Goal: Information Seeking & Learning: Learn about a topic

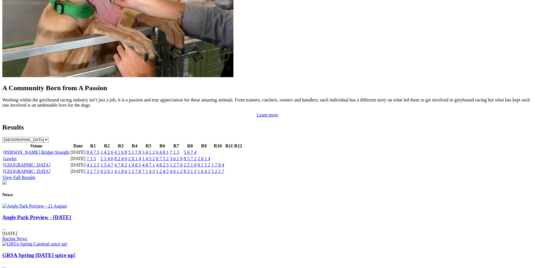
scroll to position [587, 0]
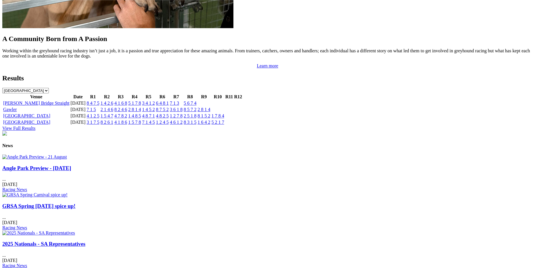
click at [75, 203] on link "GRSA Spring [DATE] spice up!" at bounding box center [38, 206] width 73 height 6
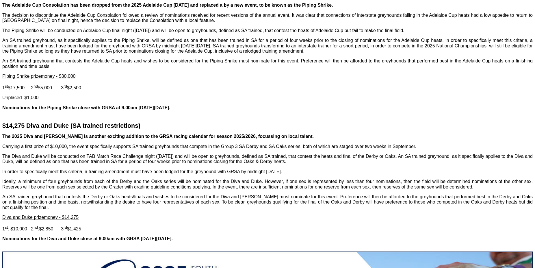
scroll to position [845, 0]
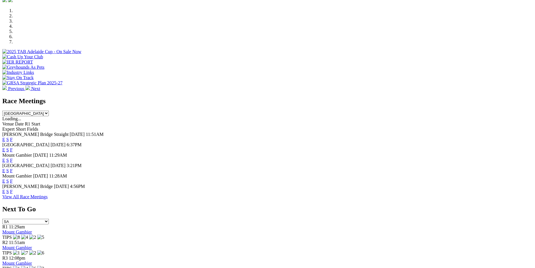
scroll to position [139, 0]
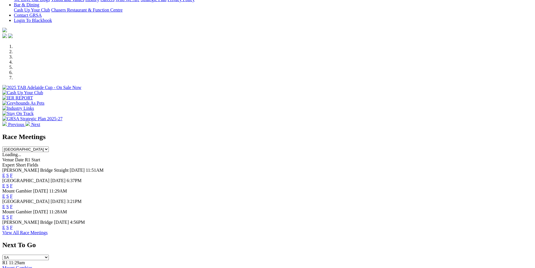
click at [13, 193] on link "F" at bounding box center [11, 195] width 3 height 5
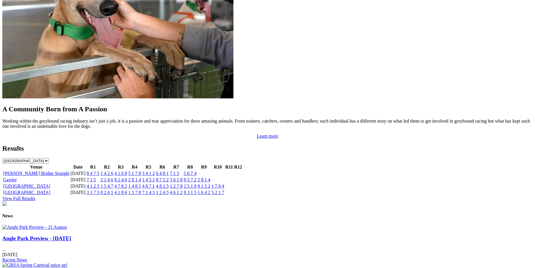
scroll to position [520, 0]
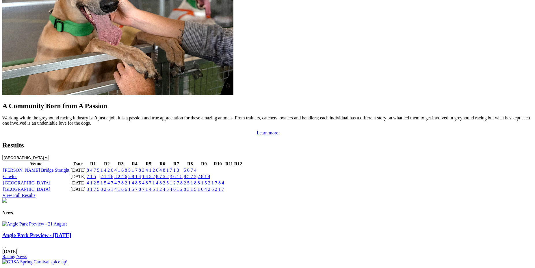
click at [99, 167] on link "8 4 7 5" at bounding box center [93, 169] width 13 height 5
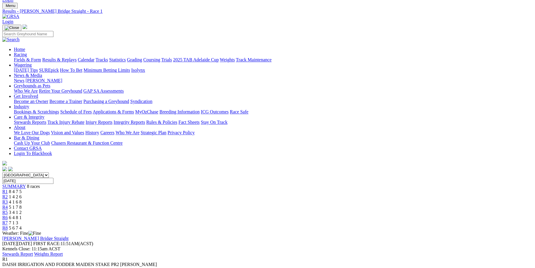
scroll to position [29, 0]
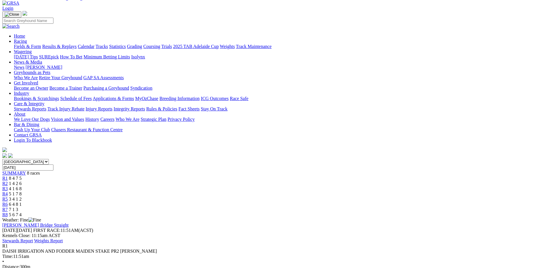
click at [8, 181] on span "R2" at bounding box center [4, 183] width 5 height 5
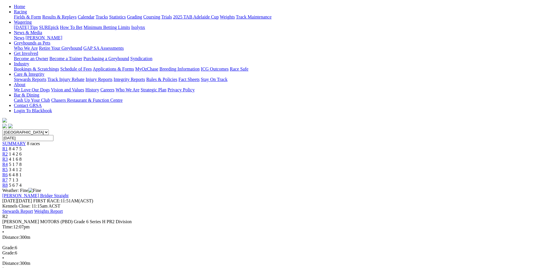
click at [8, 156] on span "R3" at bounding box center [4, 158] width 5 height 5
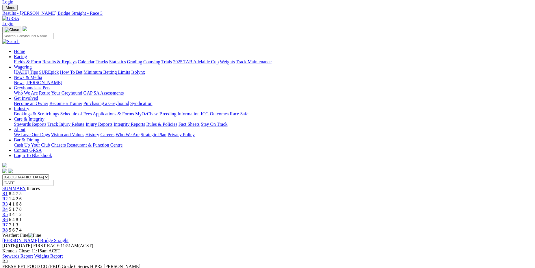
scroll to position [29, 0]
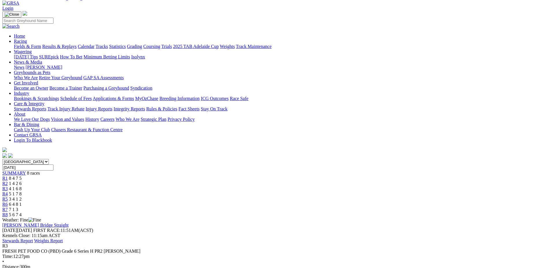
click at [8, 191] on span "R4" at bounding box center [4, 193] width 5 height 5
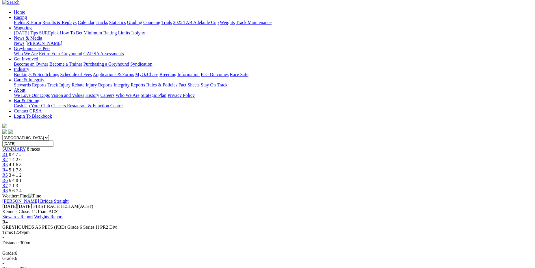
scroll to position [59, 0]
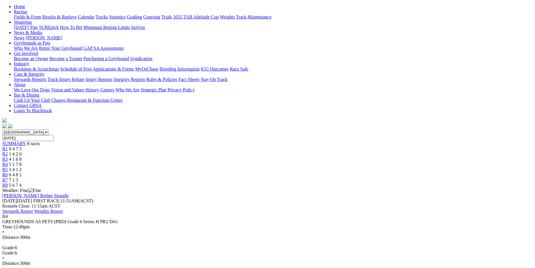
click at [8, 167] on span "R5" at bounding box center [4, 169] width 5 height 5
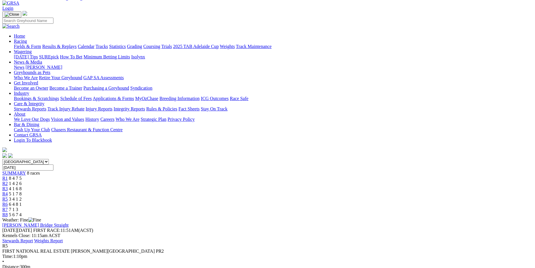
scroll to position [59, 0]
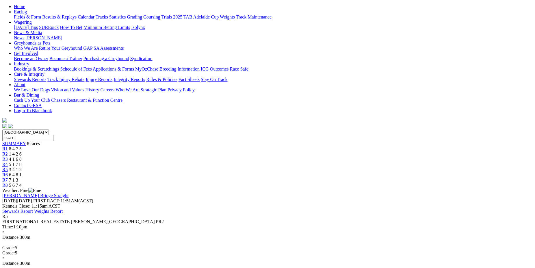
click at [8, 172] on span "R6" at bounding box center [4, 174] width 5 height 5
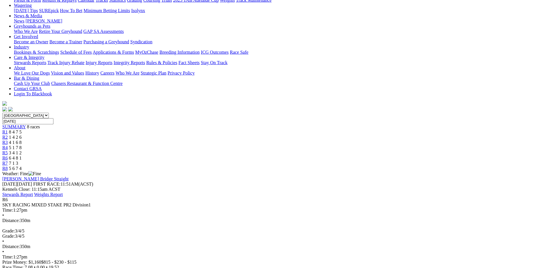
scroll to position [59, 0]
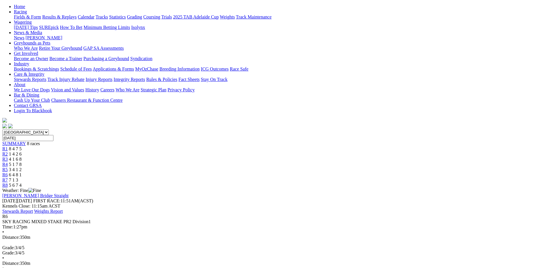
click at [8, 177] on span "R7" at bounding box center [4, 179] width 5 height 5
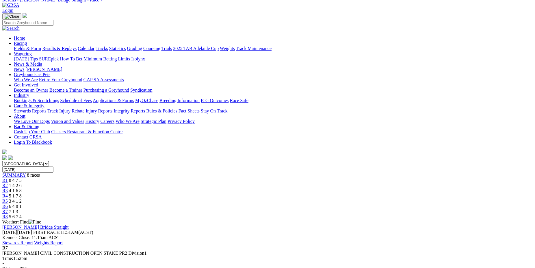
scroll to position [59, 0]
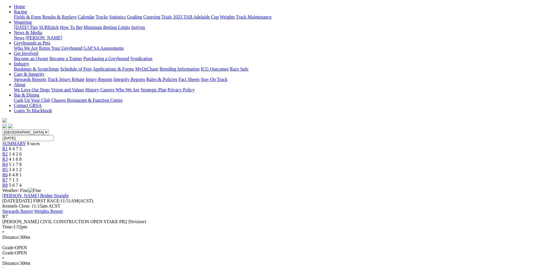
click at [8, 182] on span "R8" at bounding box center [4, 184] width 5 height 5
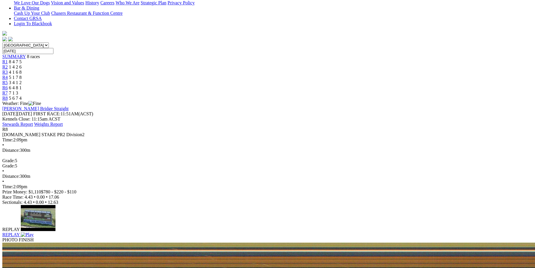
scroll to position [147, 0]
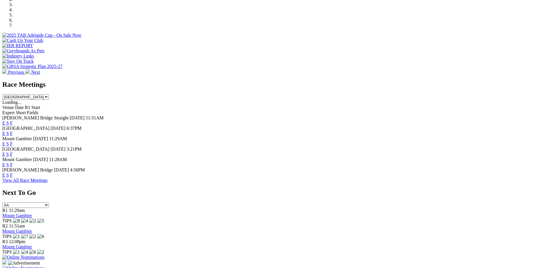
scroll to position [188, 0]
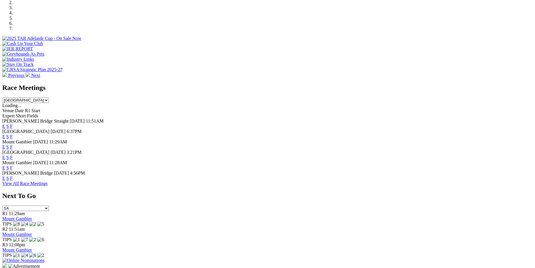
click at [13, 144] on link "F" at bounding box center [11, 146] width 3 height 5
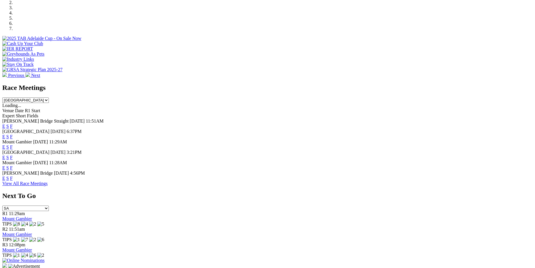
scroll to position [218, 0]
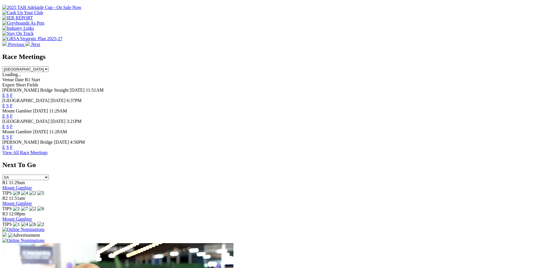
click at [5, 113] on link "E" at bounding box center [3, 115] width 3 height 5
